Goal: Transaction & Acquisition: Purchase product/service

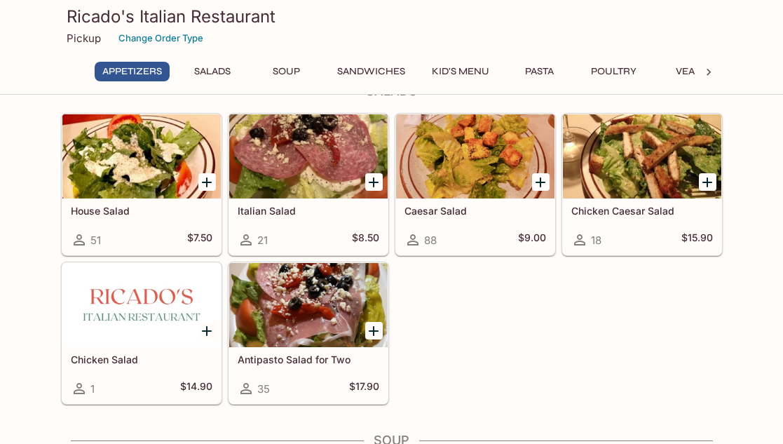
scroll to position [561, 0]
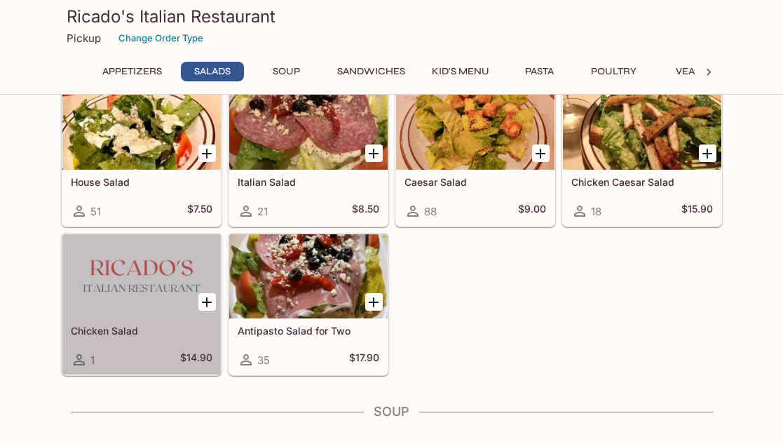
click at [128, 280] on div at bounding box center [141, 276] width 158 height 84
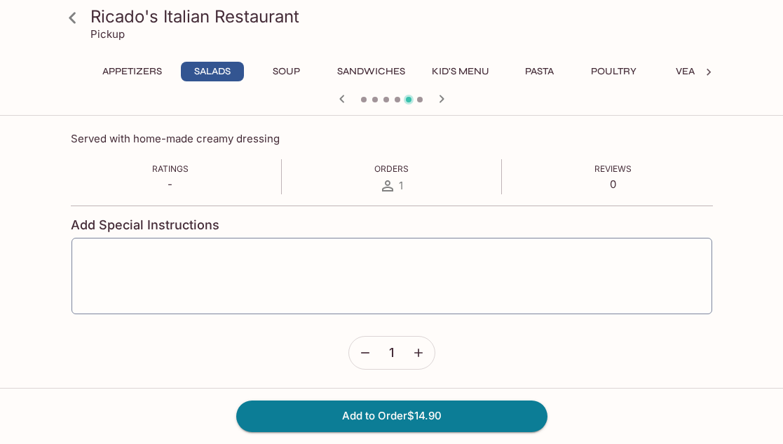
scroll to position [222, 0]
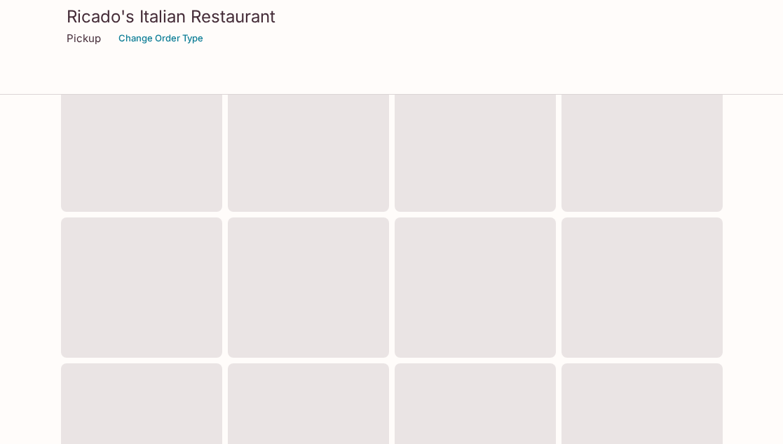
scroll to position [561, 0]
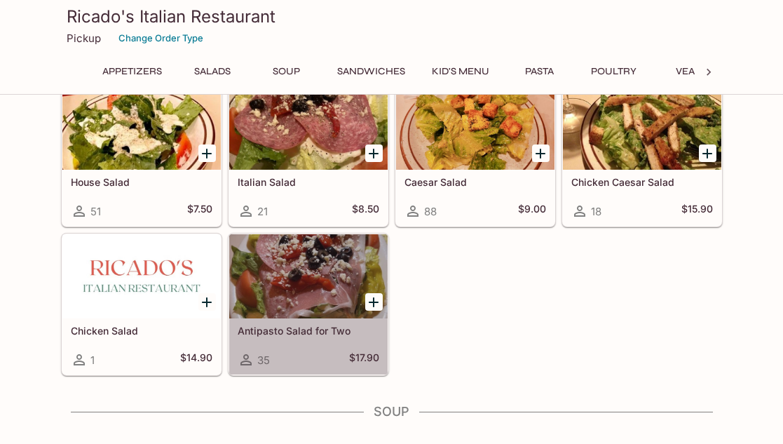
click at [290, 266] on div at bounding box center [308, 276] width 158 height 84
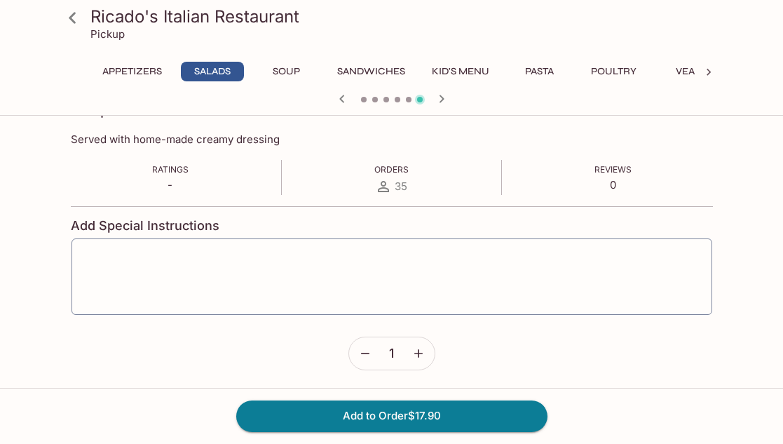
scroll to position [222, 0]
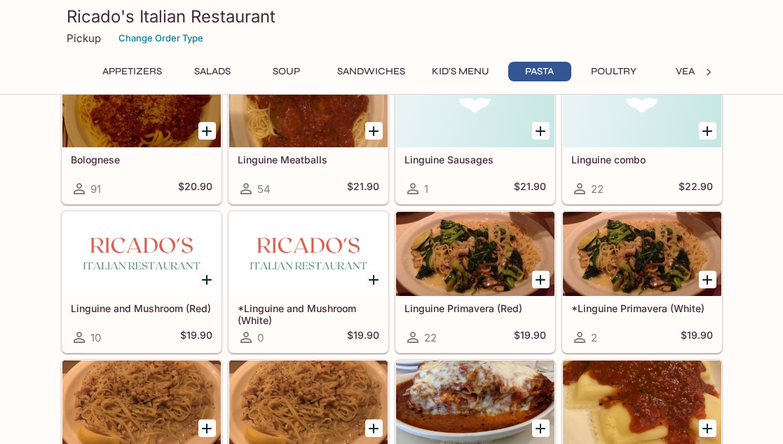
scroll to position [1612, 0]
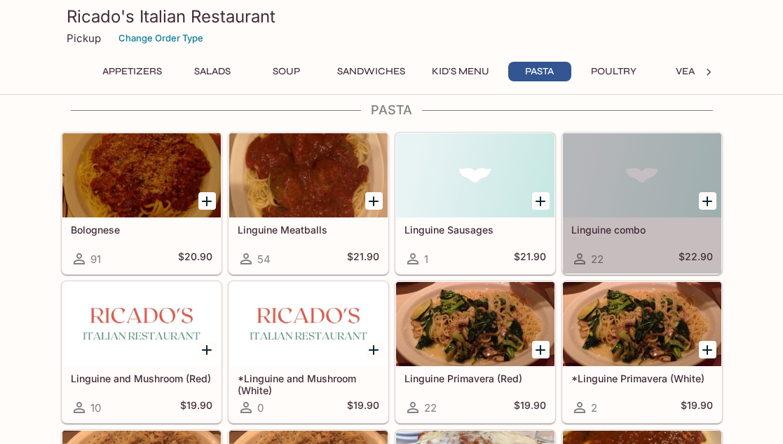
click at [602, 219] on div "Linguine combo 22 $22.90" at bounding box center [642, 245] width 158 height 56
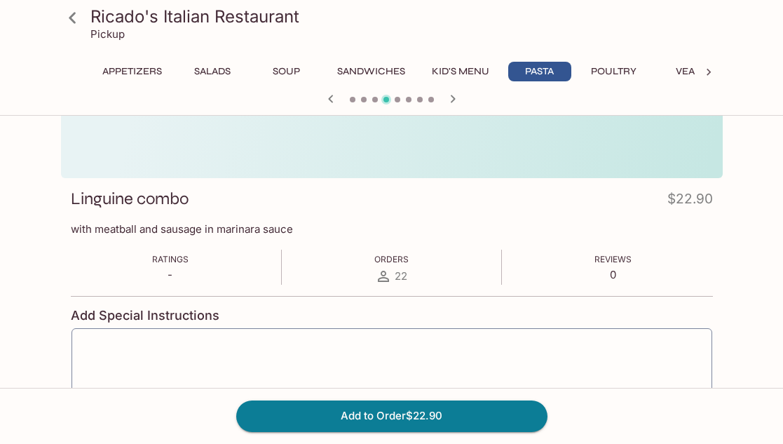
scroll to position [140, 0]
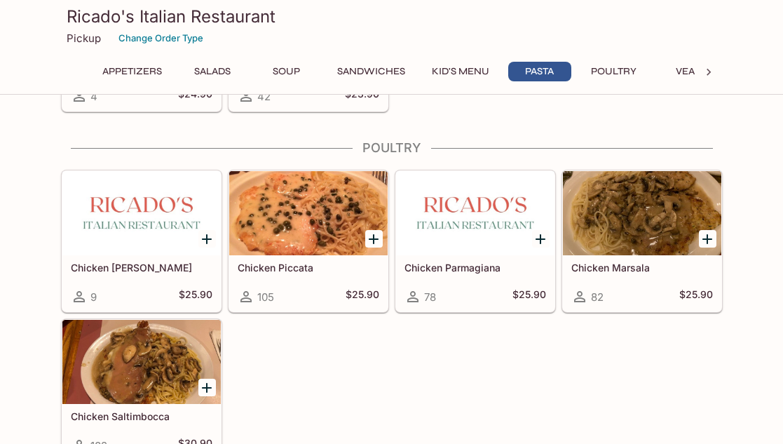
scroll to position [2676, 0]
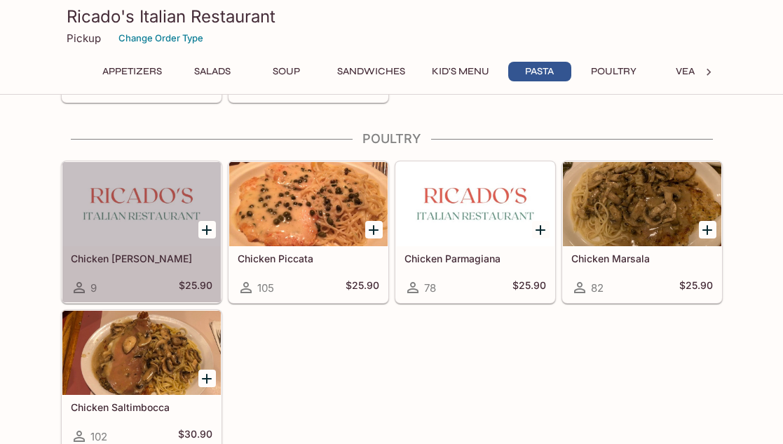
click at [147, 224] on div at bounding box center [141, 204] width 158 height 84
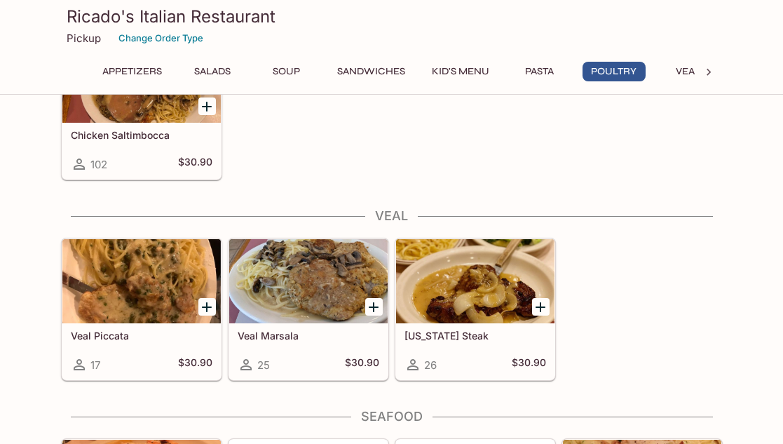
scroll to position [2956, 0]
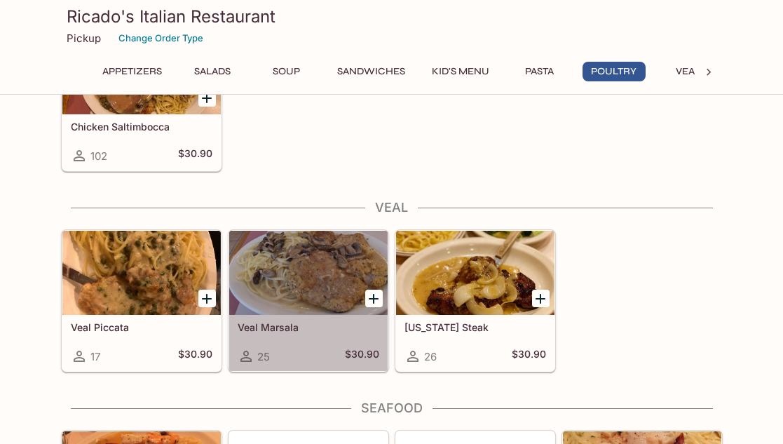
click at [294, 313] on div at bounding box center [308, 273] width 158 height 84
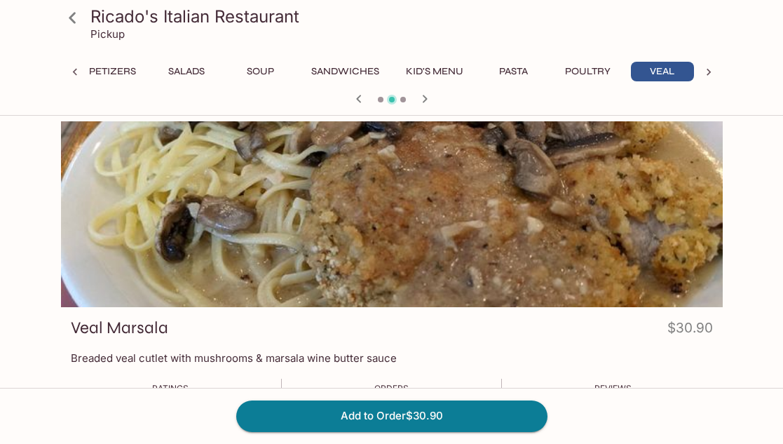
scroll to position [0, 26]
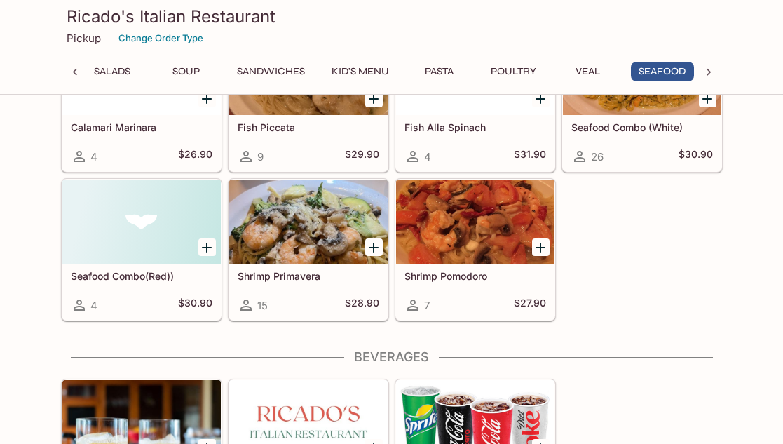
scroll to position [3517, 0]
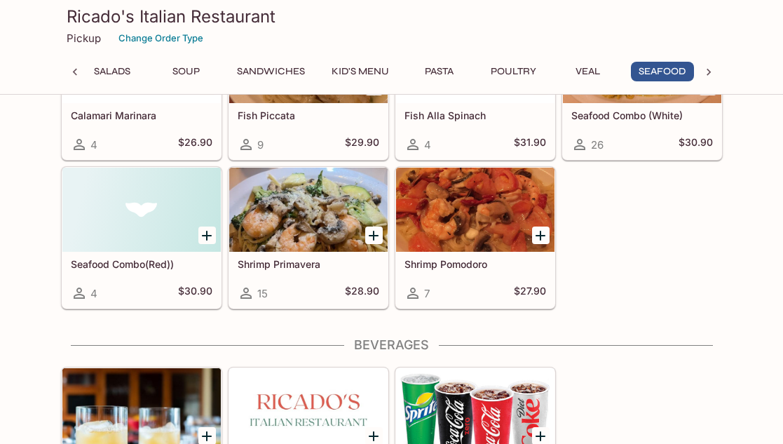
click at [159, 242] on div at bounding box center [141, 210] width 158 height 84
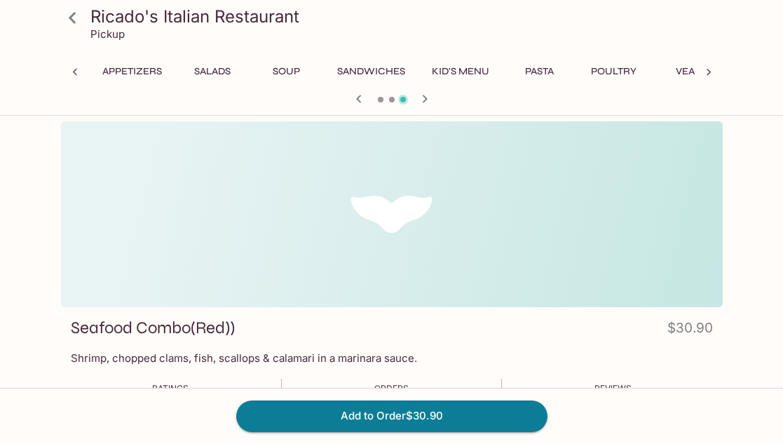
scroll to position [0, 100]
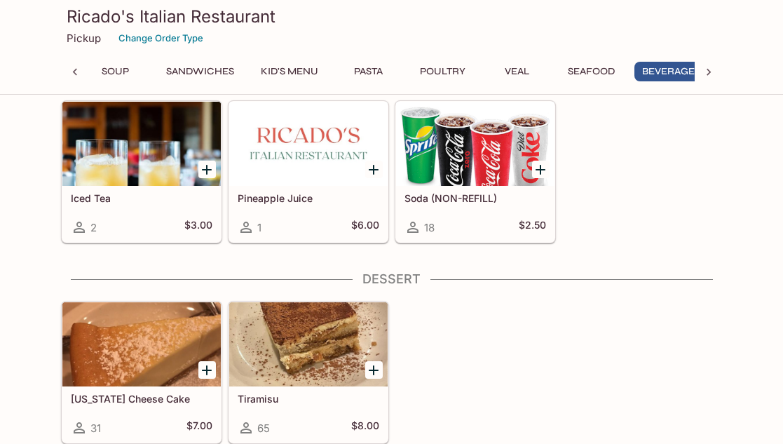
scroll to position [0, 186]
